Goal: Transaction & Acquisition: Subscribe to service/newsletter

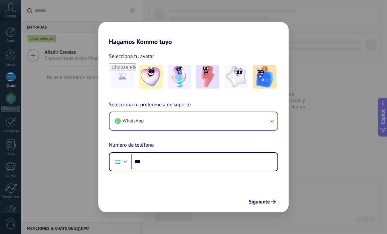
click at [270, 120] on icon "button" at bounding box center [272, 121] width 7 height 7
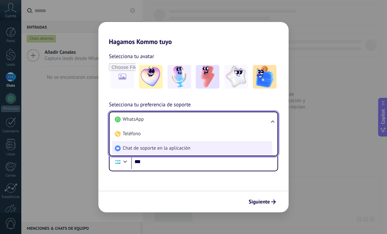
click at [198, 149] on li "Chat de soporte en la aplicación" at bounding box center [192, 148] width 160 height 14
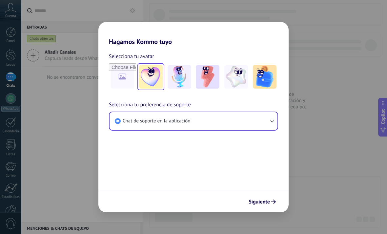
click at [153, 79] on img at bounding box center [151, 77] width 24 height 24
click at [268, 201] on span "Siguiente" at bounding box center [259, 202] width 21 height 5
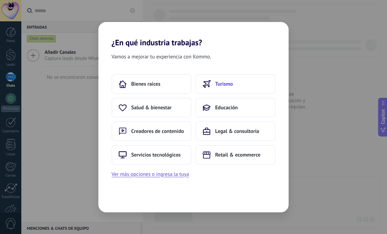
click at [241, 82] on button "Turismo" at bounding box center [236, 84] width 80 height 20
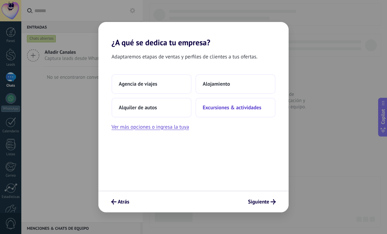
click at [257, 107] on span "Excursiones & actividades" at bounding box center [232, 107] width 59 height 7
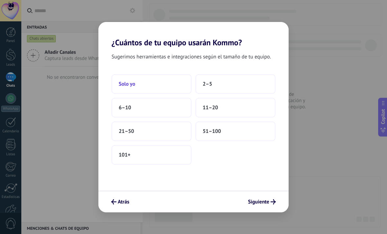
click at [169, 78] on button "Solo yo" at bounding box center [152, 84] width 80 height 20
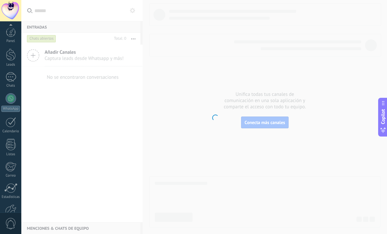
scroll to position [39, 0]
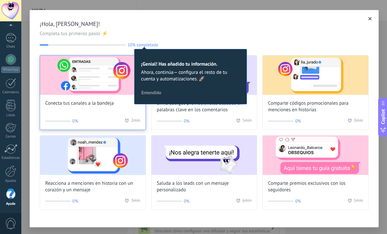
click at [73, 76] on img at bounding box center [93, 74] width 106 height 39
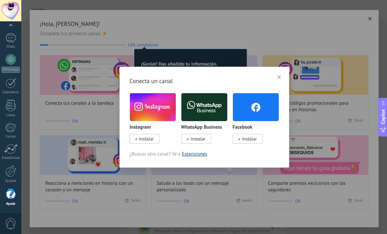
click at [153, 108] on img at bounding box center [153, 107] width 46 height 31
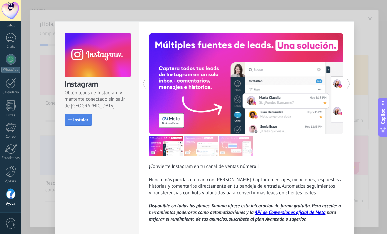
click at [74, 122] on span "Instalar" at bounding box center [81, 120] width 15 height 5
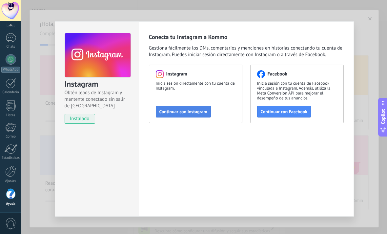
click at [193, 109] on span "Continuar con Instagram" at bounding box center [184, 111] width 48 height 5
click at [199, 111] on span "Continuar con Instagram" at bounding box center [184, 111] width 48 height 5
click at [76, 119] on span "instalado" at bounding box center [80, 119] width 30 height 10
click at [375, 20] on div "Instagram Obtén leads de Instagram y mantente conectado sin salir de Kommo inst…" at bounding box center [204, 117] width 366 height 234
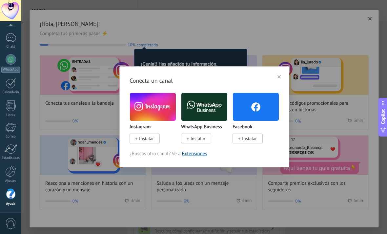
click at [282, 74] on button "button" at bounding box center [279, 77] width 9 height 10
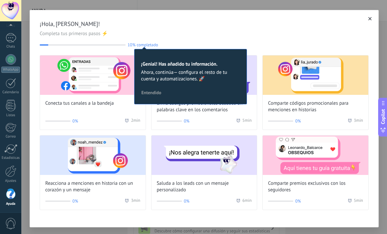
click at [159, 95] on span "Entendido" at bounding box center [152, 92] width 20 height 5
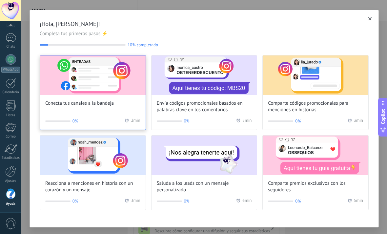
click at [64, 79] on img at bounding box center [93, 74] width 106 height 39
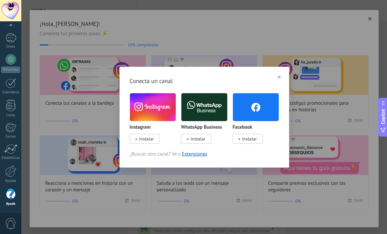
click at [149, 141] on span "Instalar" at bounding box center [146, 139] width 15 height 6
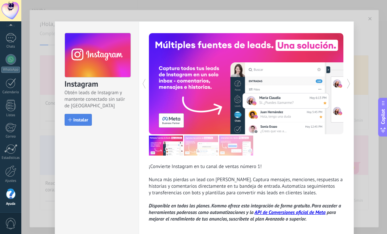
click at [74, 123] on button "Instalar" at bounding box center [78, 120] width 27 height 12
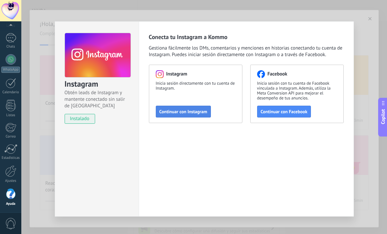
click at [188, 112] on span "Continuar con Instagram" at bounding box center [184, 111] width 48 height 5
click at [375, 22] on div "Instagram Obtén leads de Instagram y mantente conectado sin salir de Kommo inst…" at bounding box center [204, 117] width 366 height 234
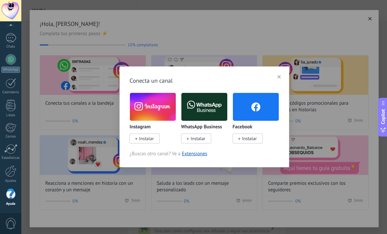
click at [375, 22] on div "Conecta un canal Instagram Instalar WhatsApp Business Instalar Facebook Instala…" at bounding box center [204, 117] width 366 height 234
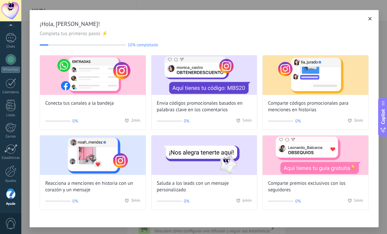
click at [370, 19] on icon "button" at bounding box center [370, 18] width 3 height 3
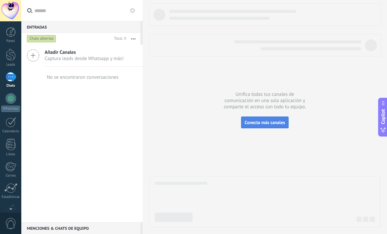
click at [278, 119] on button "Conecta más canales" at bounding box center [265, 123] width 48 height 12
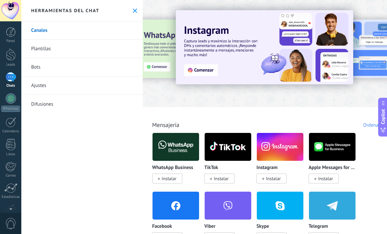
click at [287, 150] on img at bounding box center [280, 147] width 47 height 32
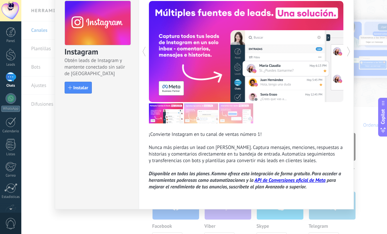
scroll to position [32, 0]
click at [73, 88] on span "Instalar" at bounding box center [78, 87] width 20 height 5
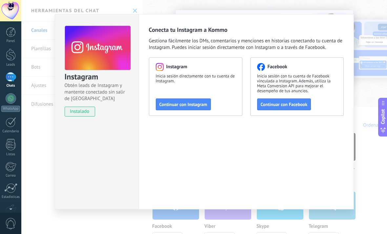
scroll to position [7, 0]
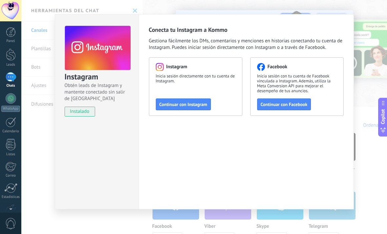
click at [79, 111] on span "instalado" at bounding box center [80, 112] width 30 height 10
click at [200, 107] on span "Continuar con Instagram" at bounding box center [184, 104] width 48 height 5
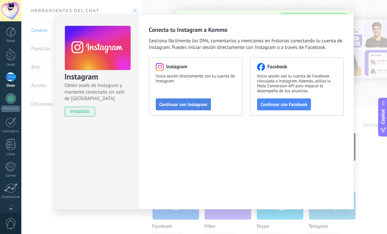
scroll to position [0, 0]
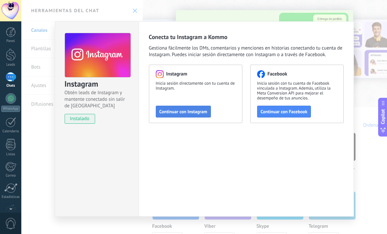
click at [204, 111] on span "Continuar con Instagram" at bounding box center [184, 111] width 48 height 5
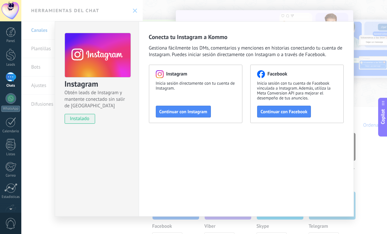
click at [370, 23] on div "Instagram Obtén leads de Instagram y mantente conectado sin salir de Kommo inst…" at bounding box center [204, 117] width 366 height 234
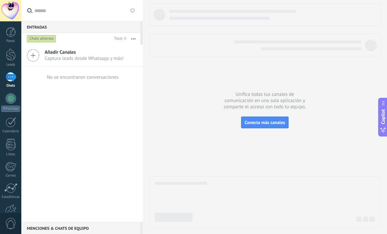
click at [31, 52] on icon at bounding box center [33, 55] width 12 height 12
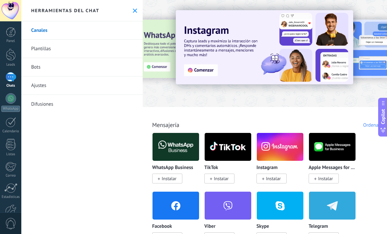
click at [289, 58] on img at bounding box center [265, 47] width 178 height 74
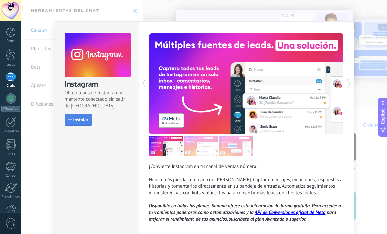
click at [75, 121] on span "Instalar" at bounding box center [81, 120] width 15 height 5
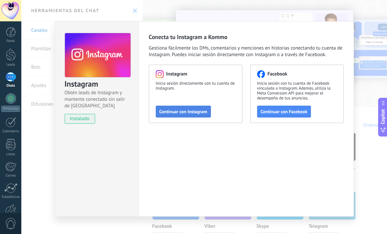
click at [201, 116] on button "Continuar con Instagram" at bounding box center [183, 112] width 55 height 12
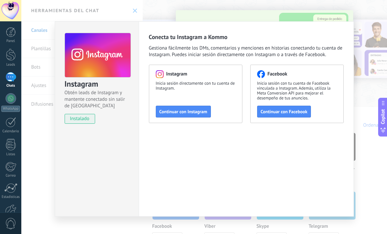
click at [363, 141] on div "Instagram Obtén leads de Instagram y mantente conectado sin salir de Kommo inst…" at bounding box center [204, 117] width 366 height 234
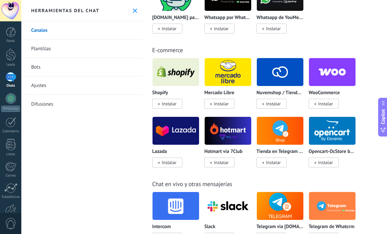
scroll to position [402, 0]
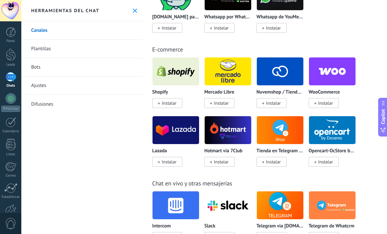
click at [43, 88] on link "Ajustes" at bounding box center [81, 85] width 121 height 18
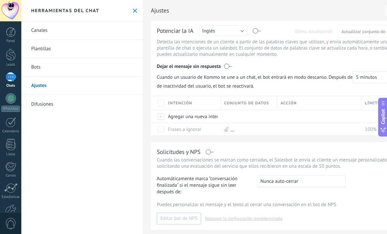
click at [80, 49] on link "Plantillas" at bounding box center [81, 49] width 121 height 18
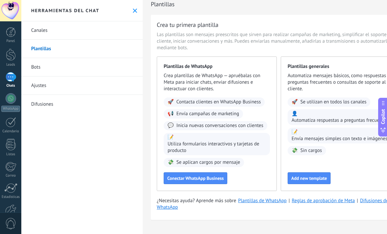
scroll to position [9, 0]
click at [54, 33] on link "Canales" at bounding box center [81, 30] width 121 height 18
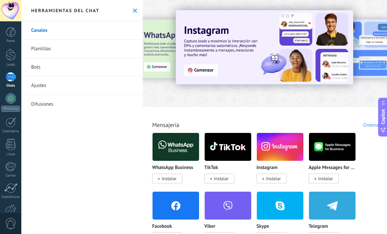
click at [207, 72] on img at bounding box center [265, 47] width 178 height 74
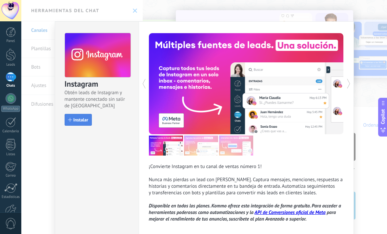
click at [74, 120] on span "Instalar" at bounding box center [81, 120] width 15 height 5
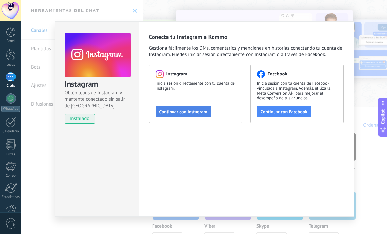
click at [202, 111] on span "Continuar con Instagram" at bounding box center [184, 111] width 48 height 5
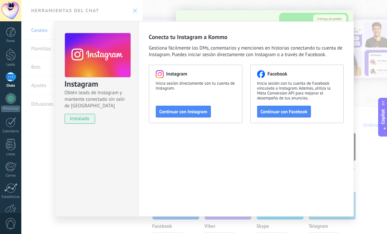
click at [371, 27] on div "Instagram Obtén leads de Instagram y mantente conectado sin salir de Kommo inst…" at bounding box center [204, 117] width 366 height 234
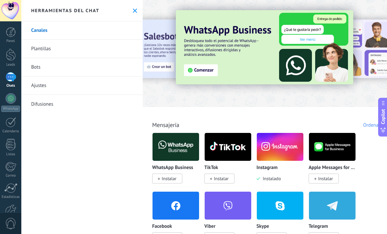
click at [137, 12] on use at bounding box center [135, 11] width 4 height 4
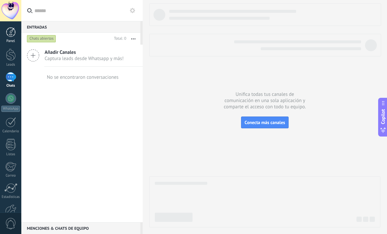
click at [13, 37] on link "Panel" at bounding box center [10, 35] width 21 height 16
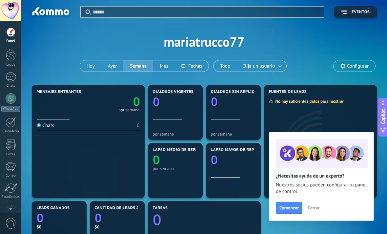
click at [353, 69] on span "Configurar" at bounding box center [358, 66] width 22 height 6
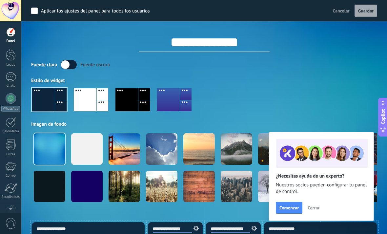
click at [341, 10] on span "Cancelar" at bounding box center [341, 11] width 17 height 6
